Goal: Task Accomplishment & Management: Manage account settings

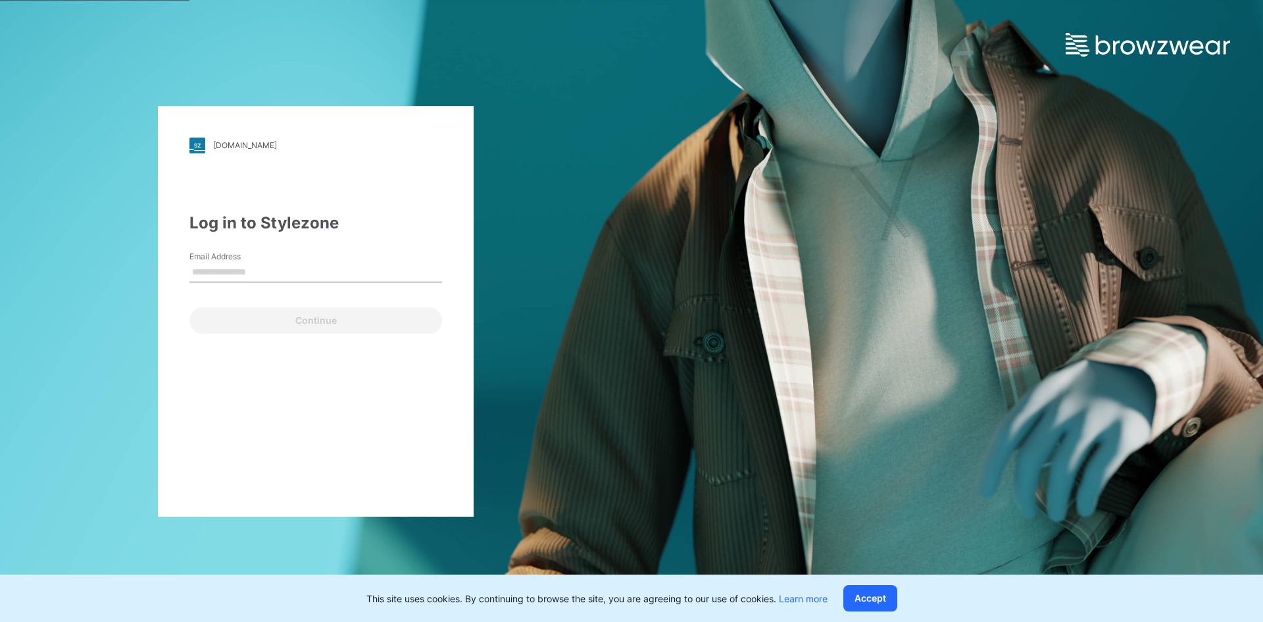
type input "**********"
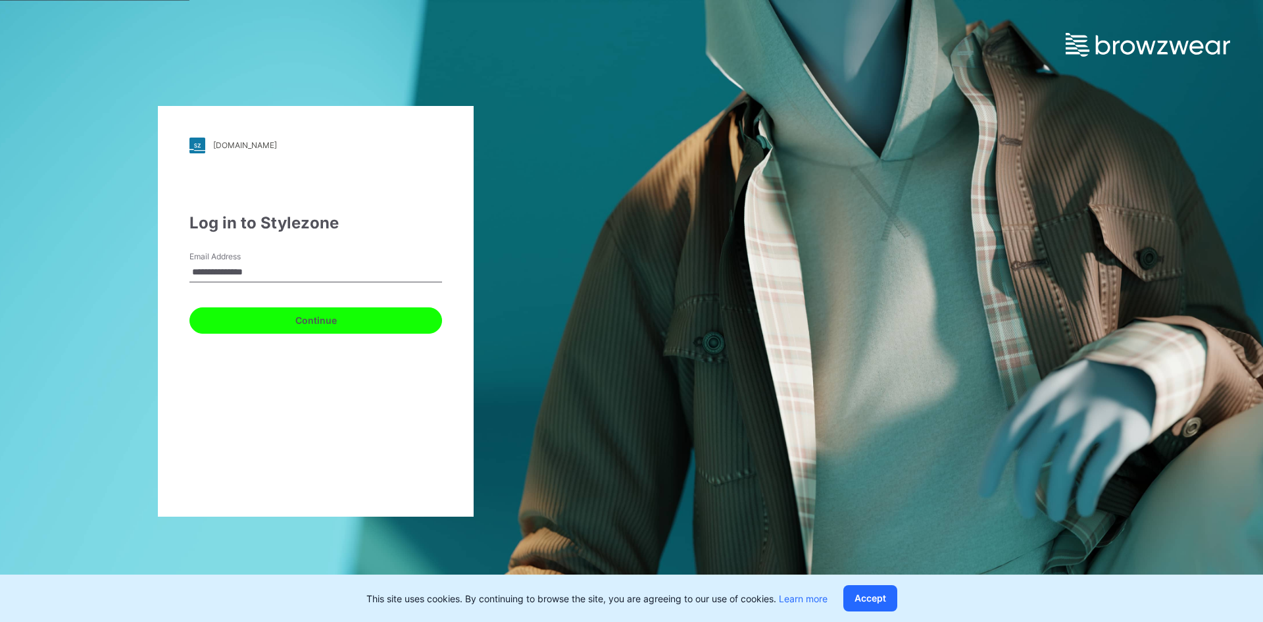
click at [292, 322] on button "Continue" at bounding box center [315, 320] width 253 height 26
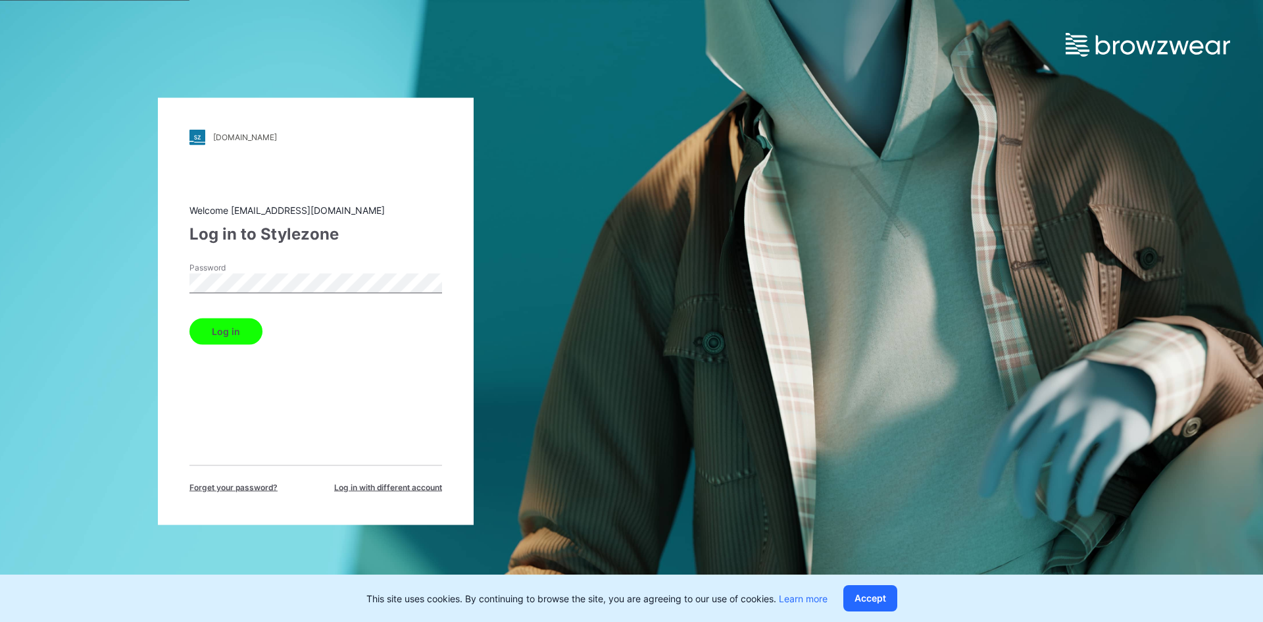
click at [240, 333] on button "Log in" at bounding box center [225, 331] width 73 height 26
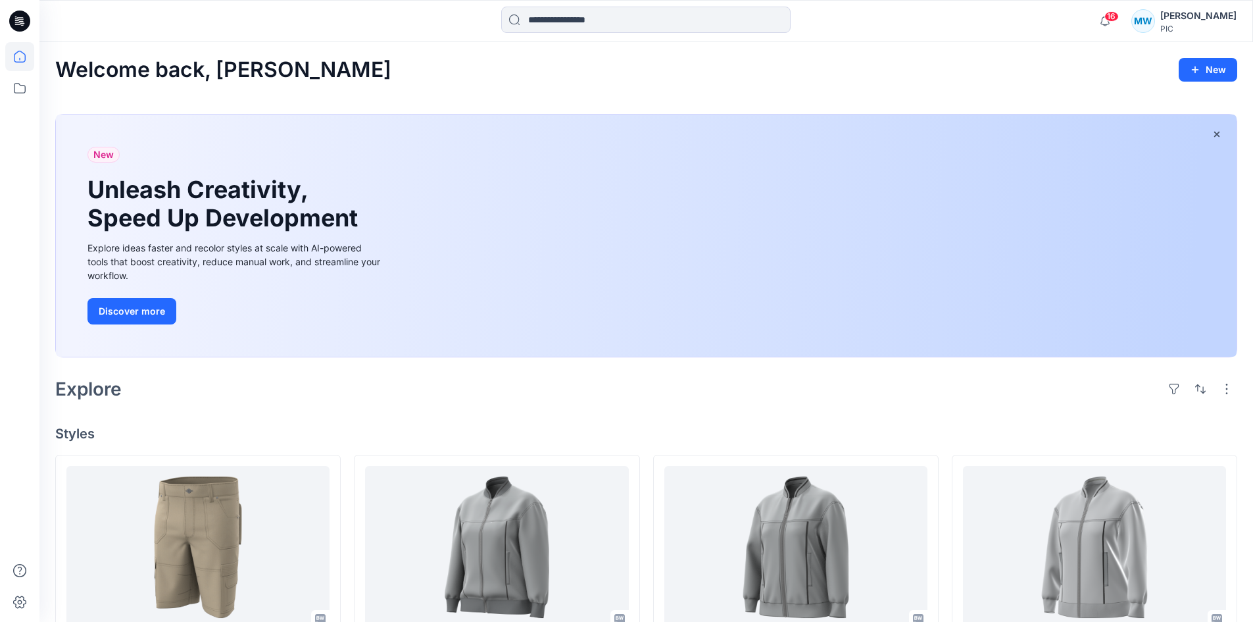
click at [743, 0] on div "16 Notifications Kasundi Naranwala has updated LONG CARGO SHORT with LONG CARGO…" at bounding box center [646, 21] width 1214 height 42
